Goal: Transaction & Acquisition: Purchase product/service

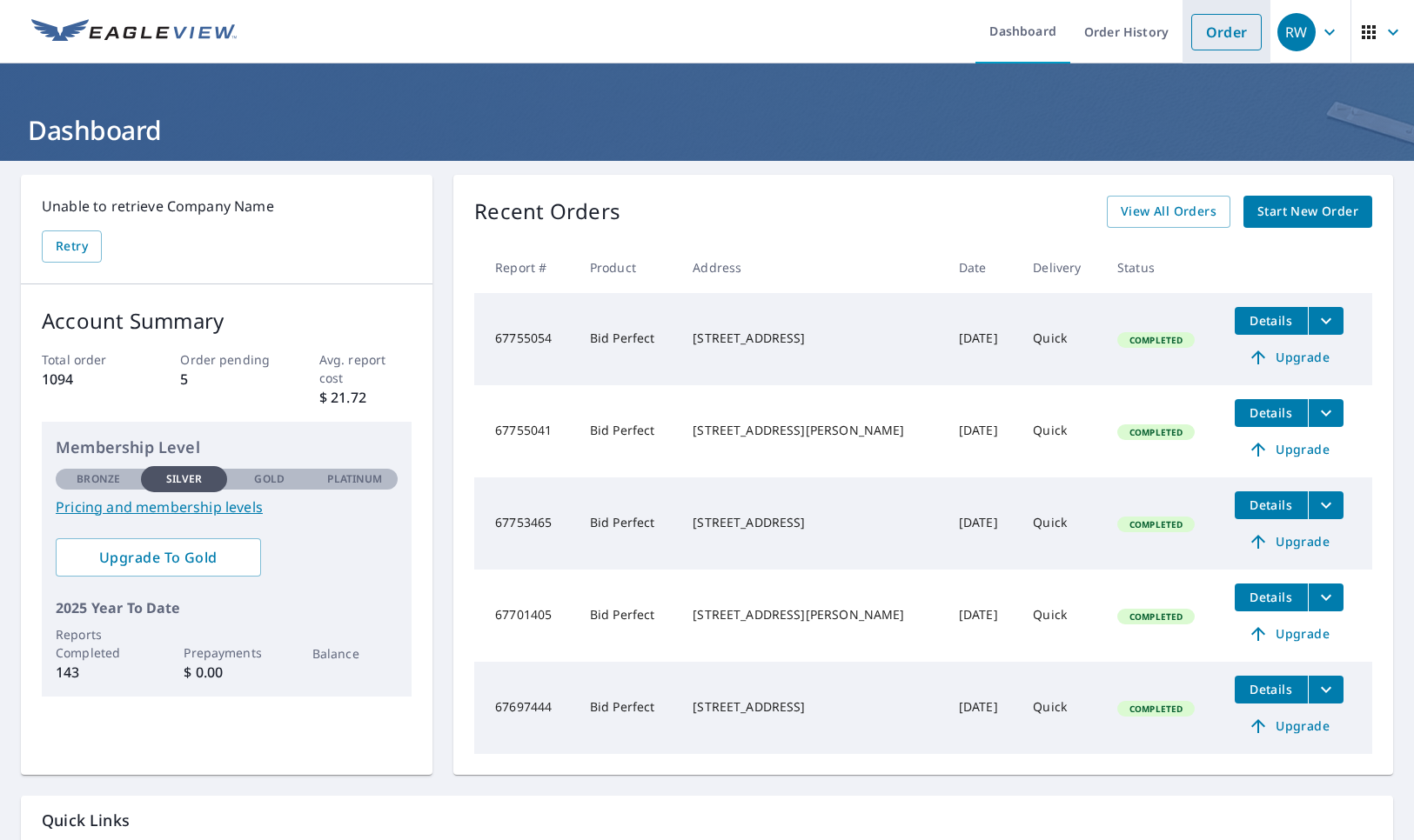
click at [1206, 33] on link "Order" at bounding box center [1226, 32] width 70 height 36
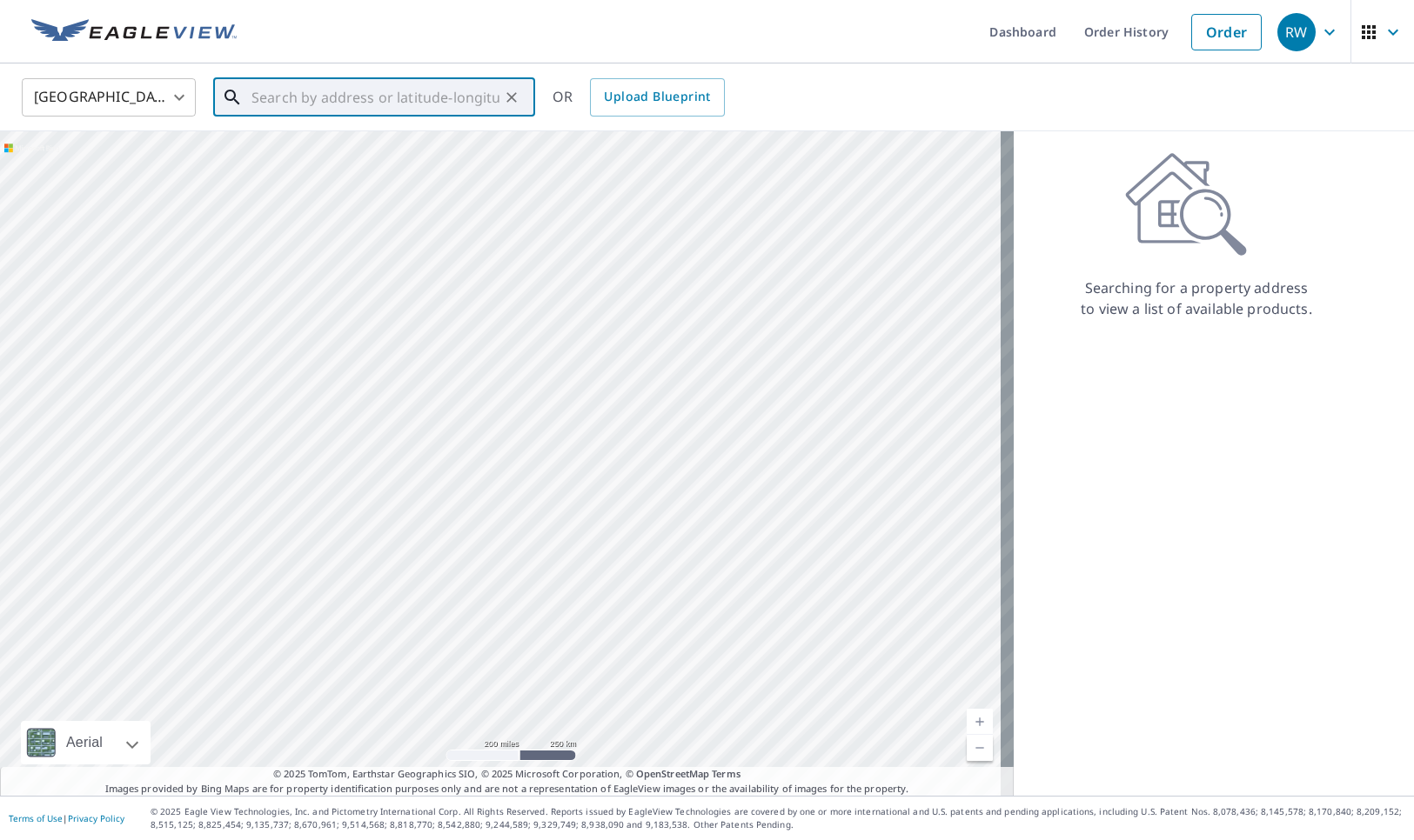
click at [268, 97] on input "text" at bounding box center [375, 98] width 248 height 49
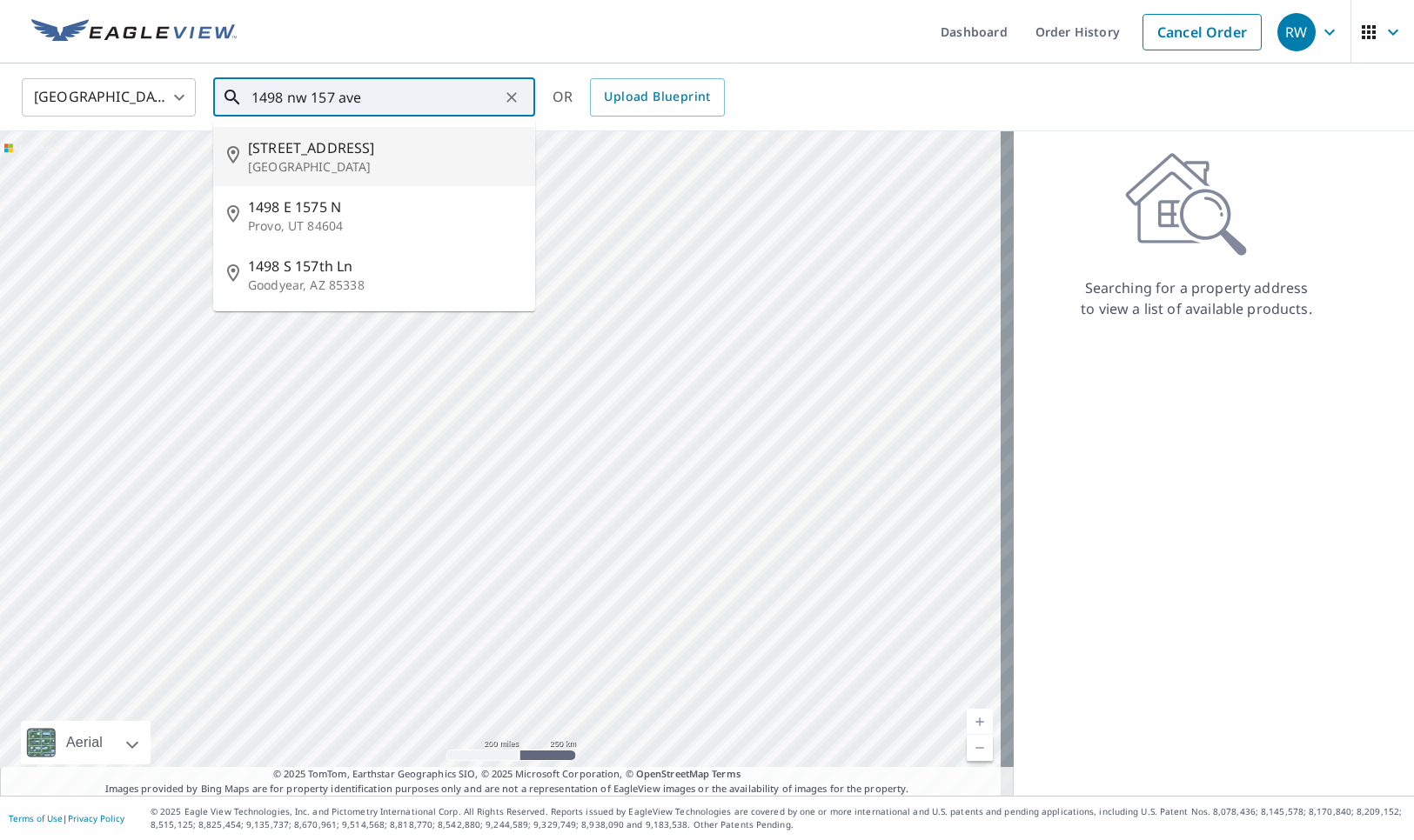
click at [284, 145] on span "[STREET_ADDRESS]" at bounding box center [384, 147] width 273 height 21
type input "[STREET_ADDRESS]"
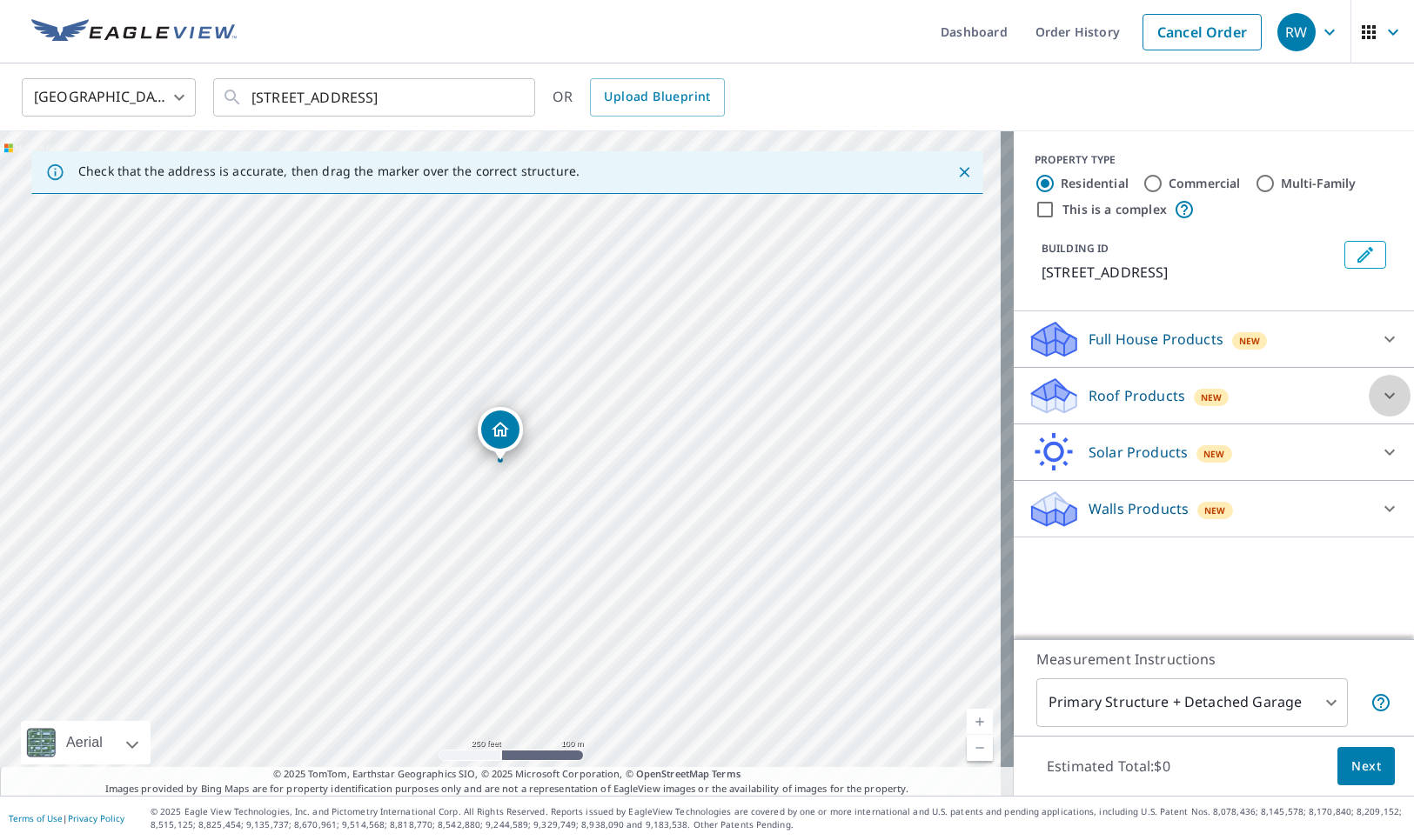
click at [1379, 406] on icon at bounding box center [1389, 396] width 21 height 21
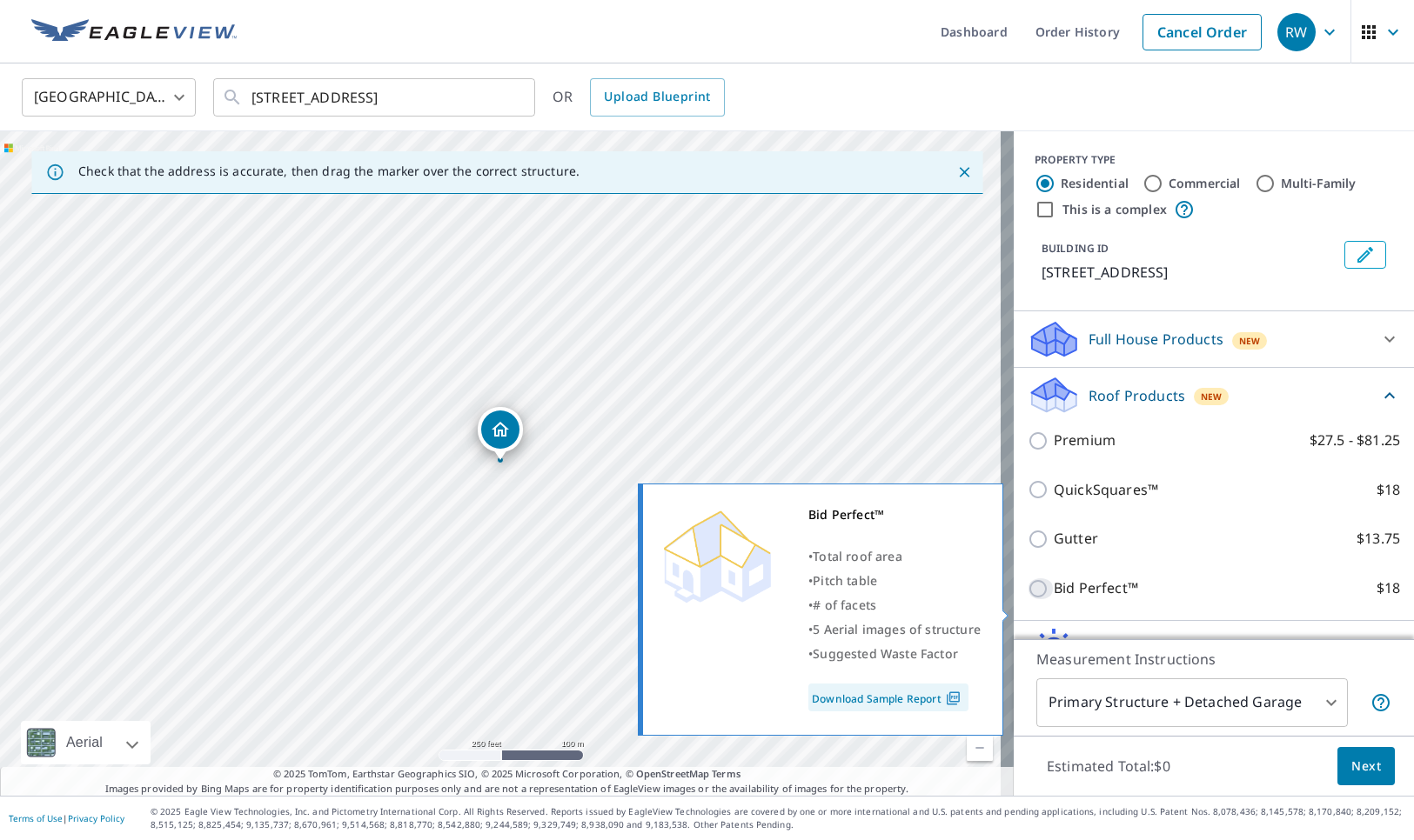
click at [1027, 600] on input "Bid Perfect™ $18" at bounding box center [1040, 588] width 26 height 21
checkbox input "true"
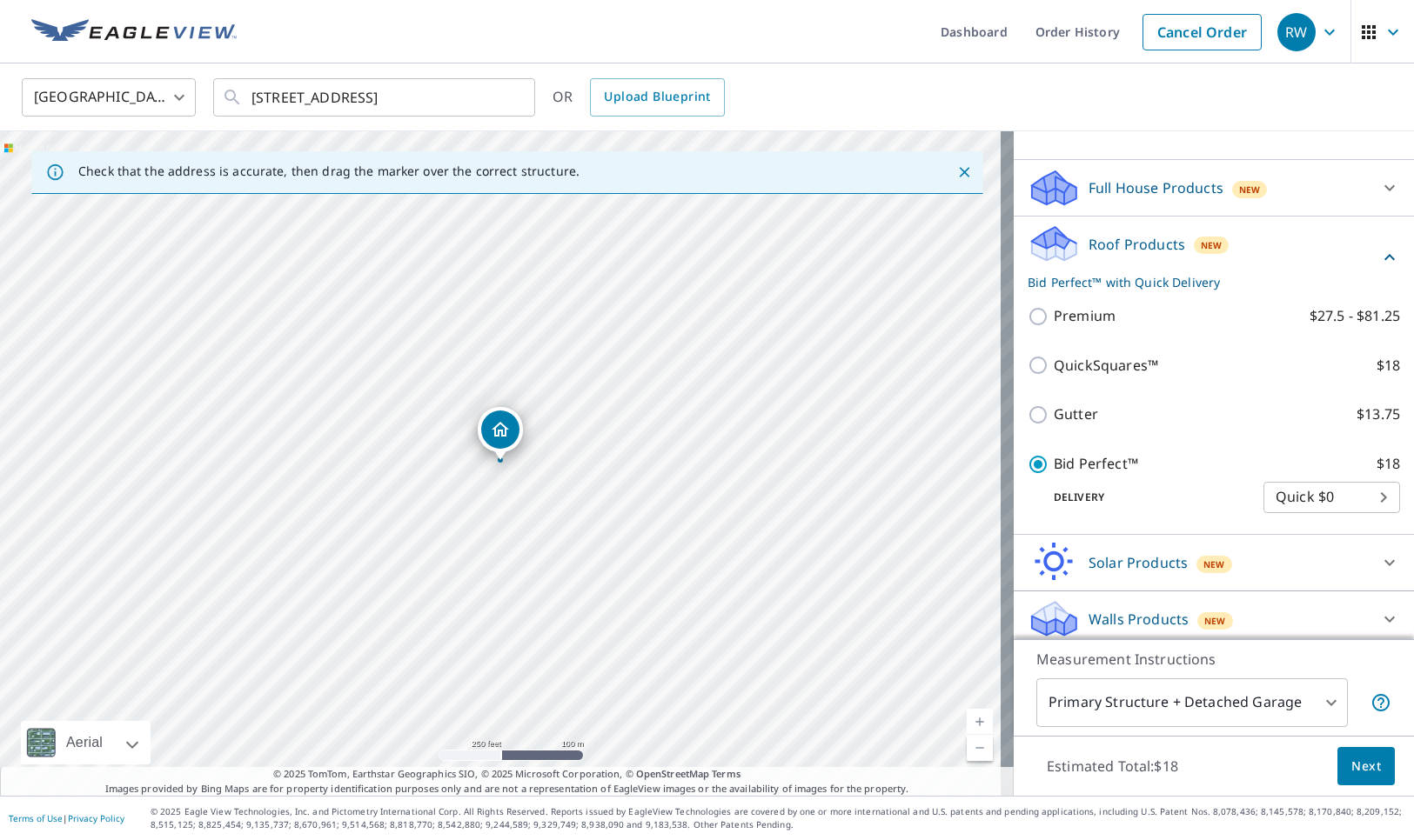
scroll to position [156, 0]
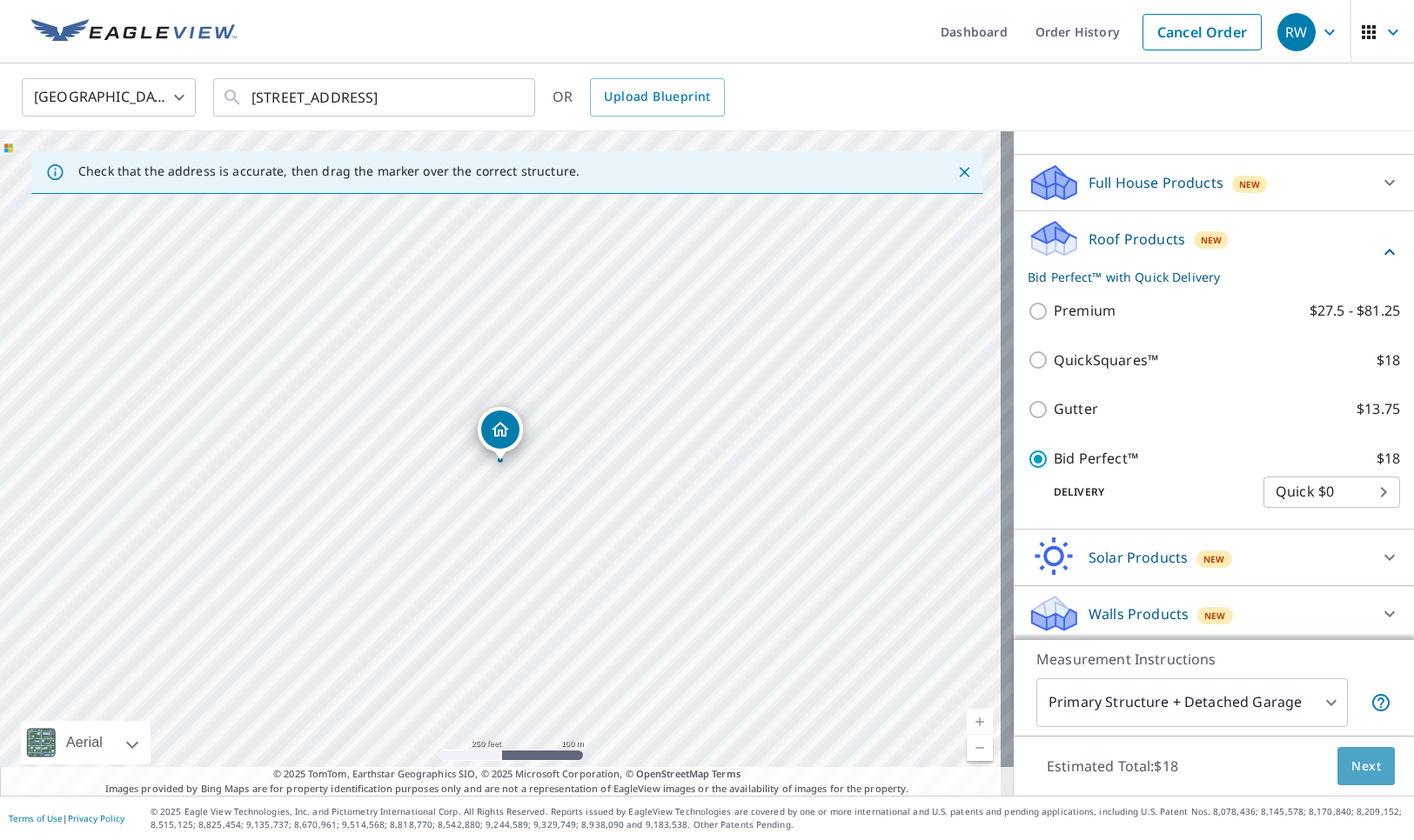
click at [1352, 766] on span "Next" at bounding box center [1366, 767] width 30 height 22
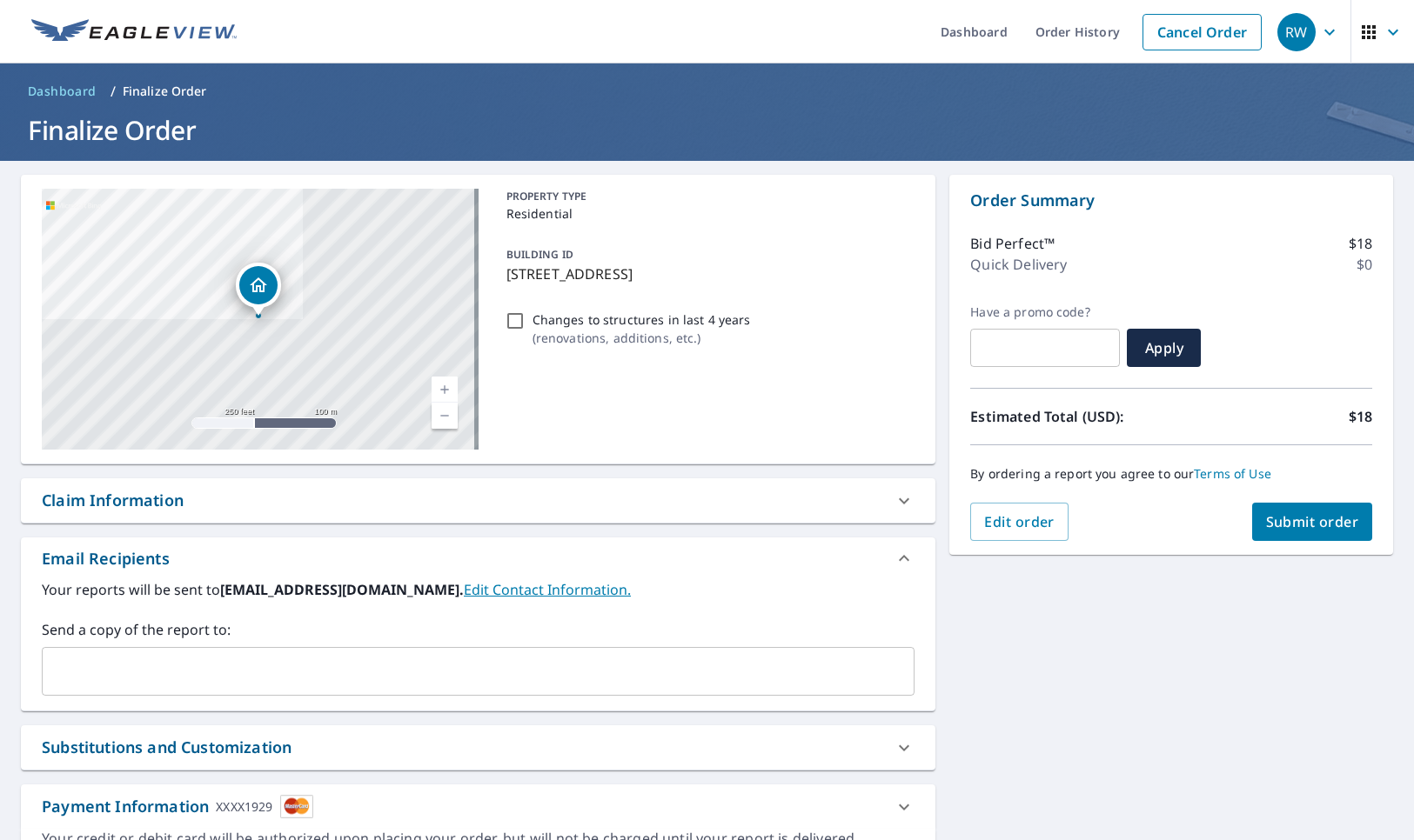
click at [512, 314] on input "Changes to structures in last 4 years ( renovations, additions, etc. )" at bounding box center [515, 321] width 21 height 21
checkbox input "true"
click at [1304, 523] on span "Submit order" at bounding box center [1312, 521] width 93 height 19
